Goal: Find specific page/section

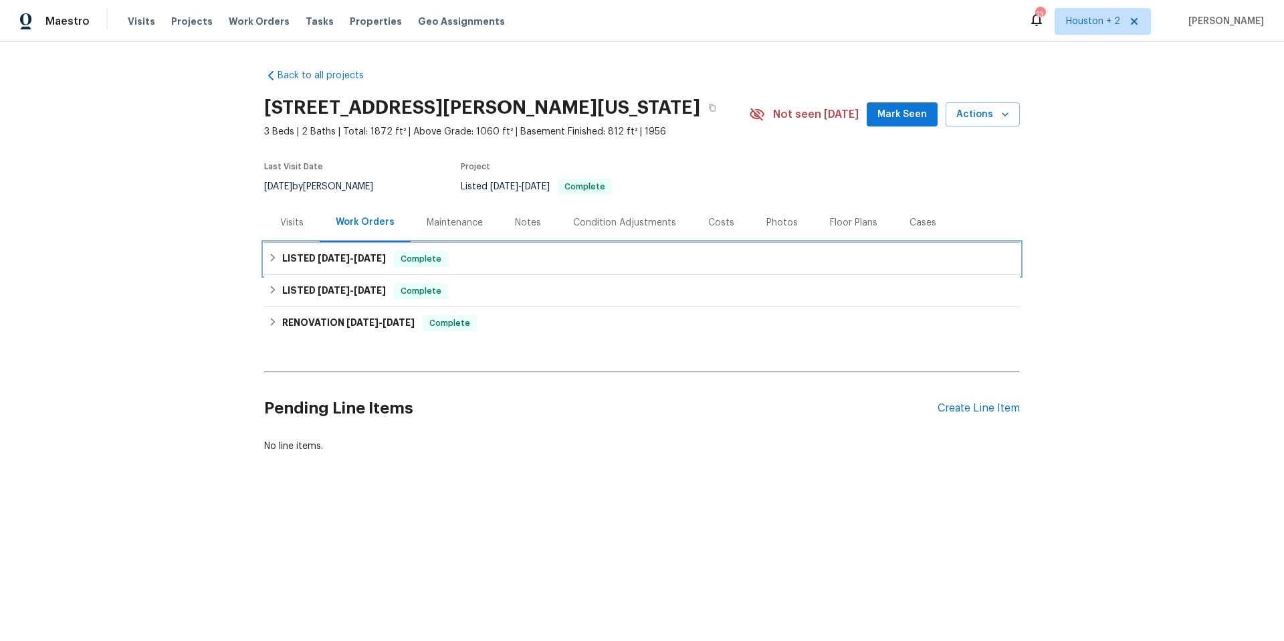
click at [359, 260] on span "[DATE]" at bounding box center [370, 257] width 32 height 9
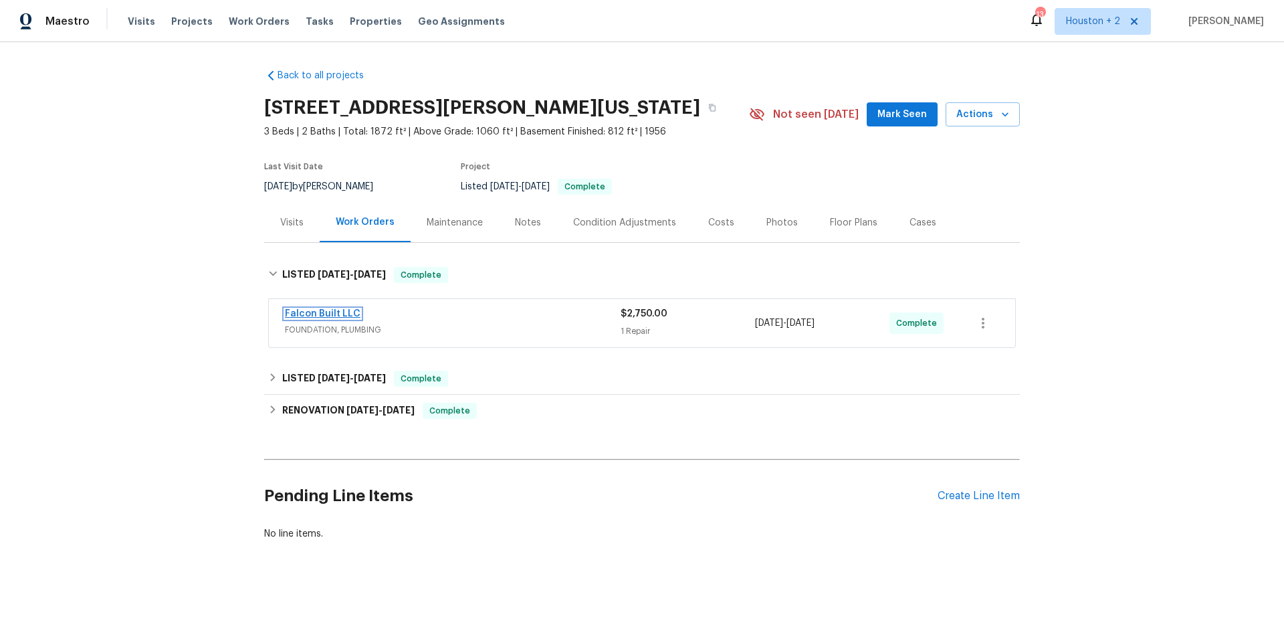
click at [338, 313] on link "Falcon Built LLC" at bounding box center [323, 313] width 76 height 9
